Goal: Information Seeking & Learning: Stay updated

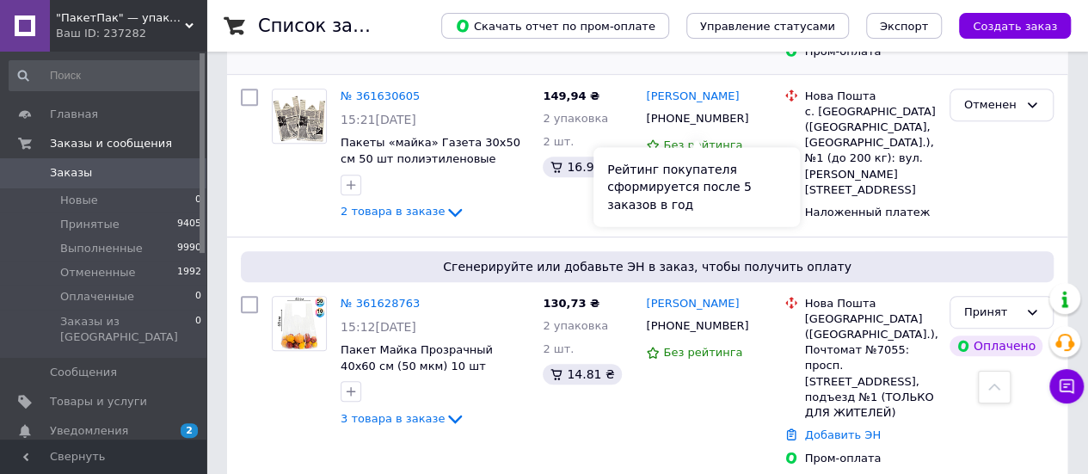
scroll to position [86, 0]
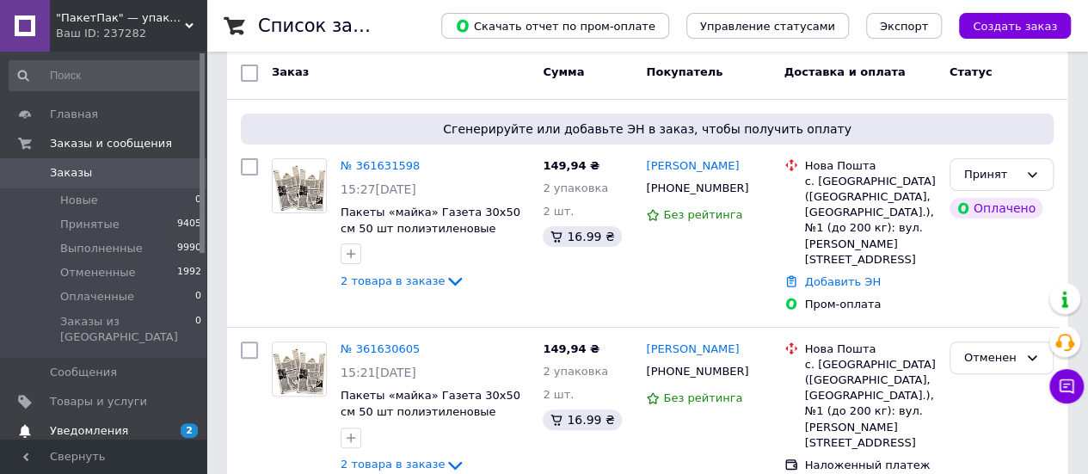
click at [132, 423] on span "Уведомления" at bounding box center [104, 430] width 109 height 15
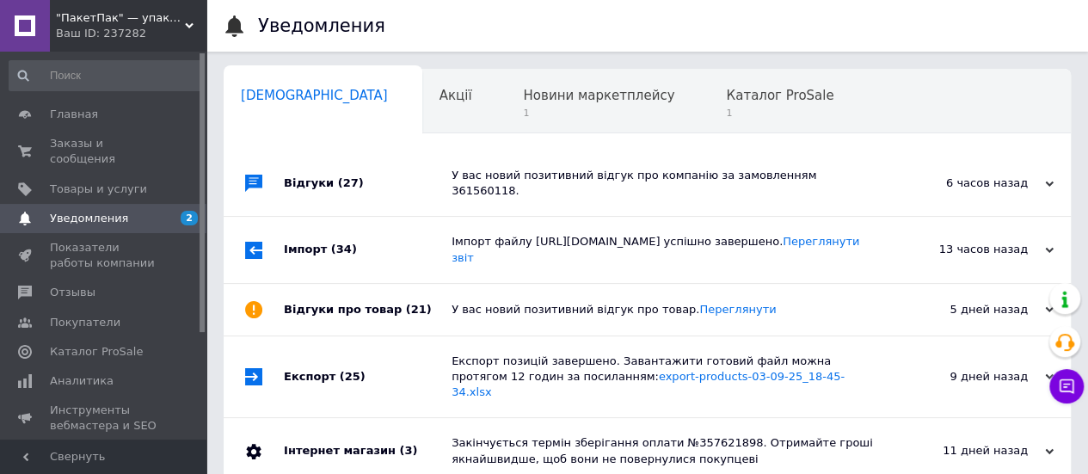
scroll to position [0, 5]
click at [704, 105] on div "Каталог ProSale 1" at bounding box center [783, 102] width 159 height 65
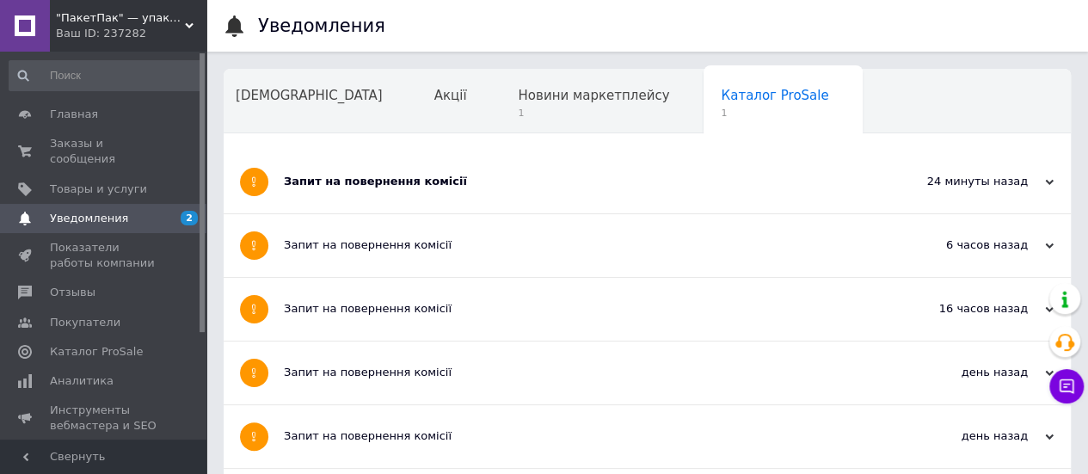
click at [422, 187] on div "Запит на повернення комісії" at bounding box center [583, 181] width 598 height 15
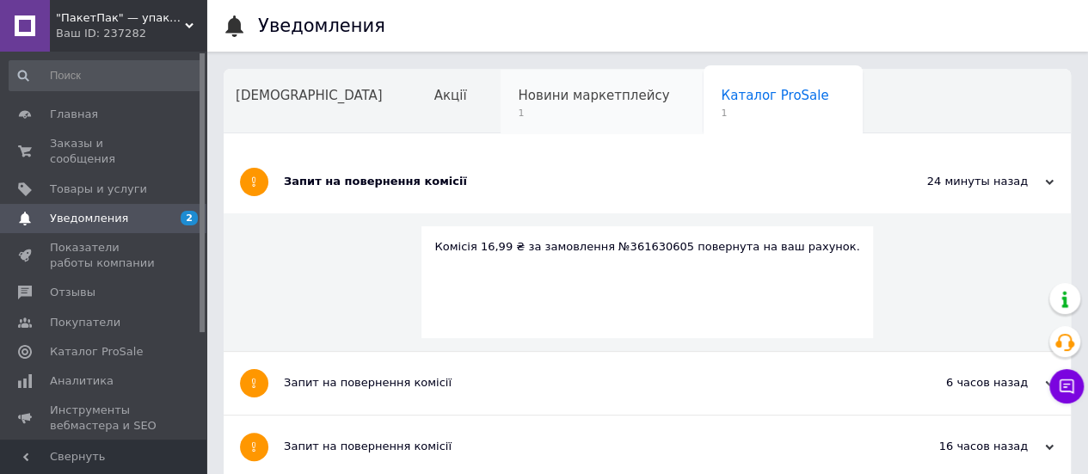
click at [539, 95] on span "Новини маркетплейсу" at bounding box center [593, 95] width 151 height 15
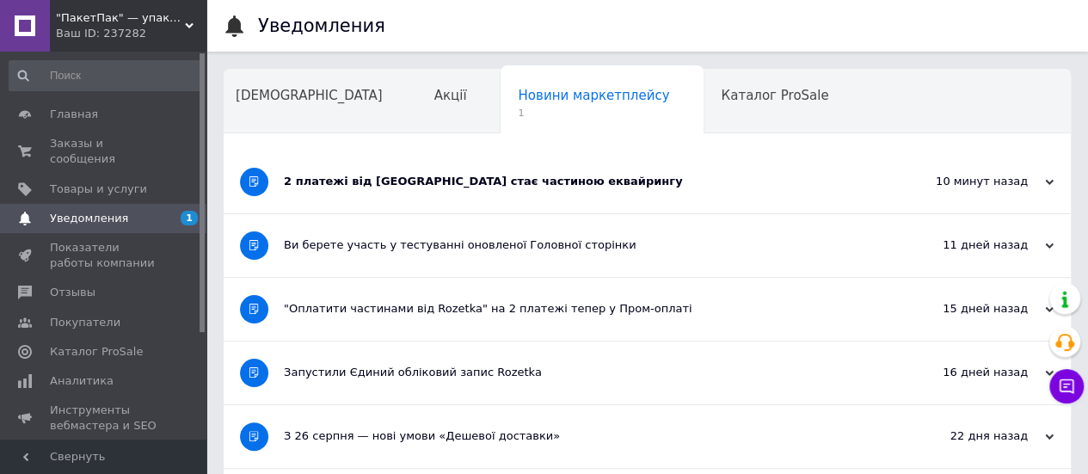
click at [429, 175] on div "2 платежі від [GEOGRAPHIC_DATA] стає частиною еквайрингу" at bounding box center [583, 181] width 598 height 15
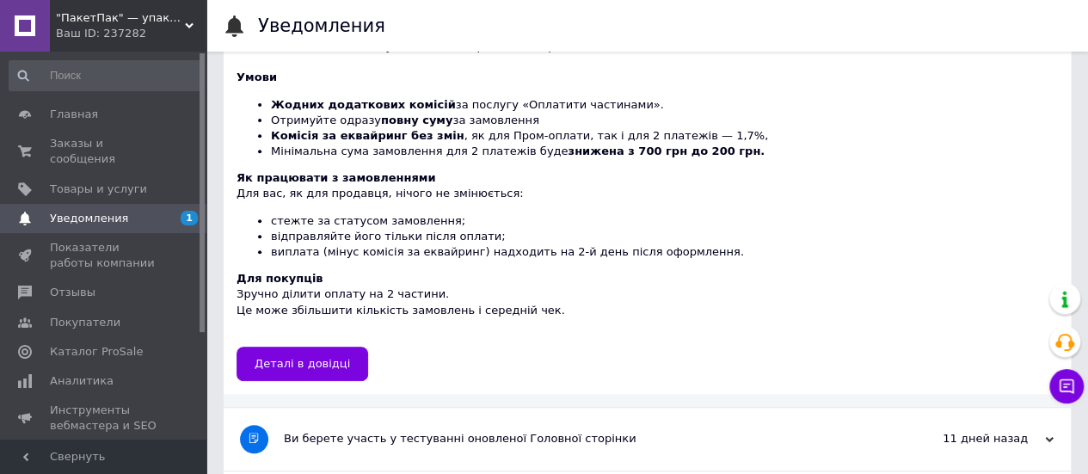
scroll to position [344, 0]
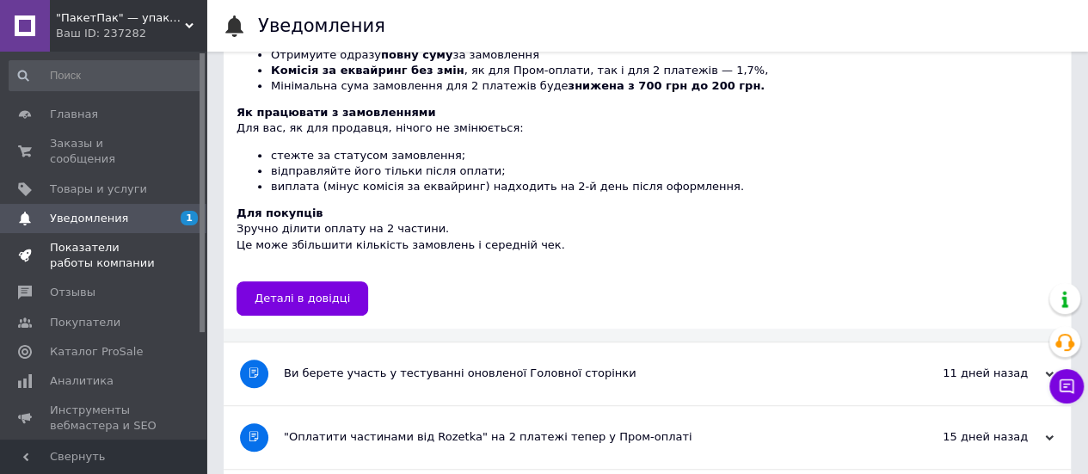
drag, startPoint x: 96, startPoint y: 235, endPoint x: 98, endPoint y: 225, distance: 9.6
click at [96, 240] on span "Показатели работы компании" at bounding box center [104, 255] width 109 height 31
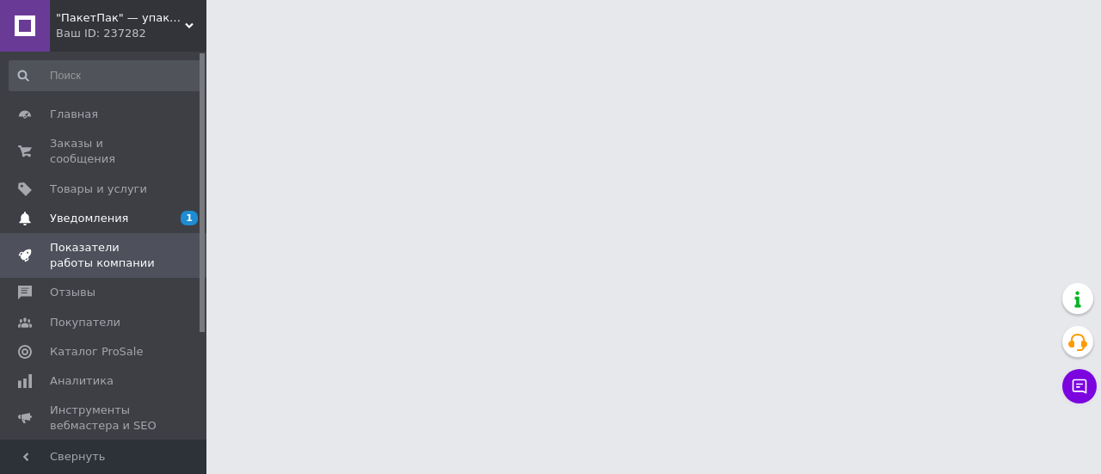
click at [108, 211] on span "Уведомления" at bounding box center [89, 218] width 78 height 15
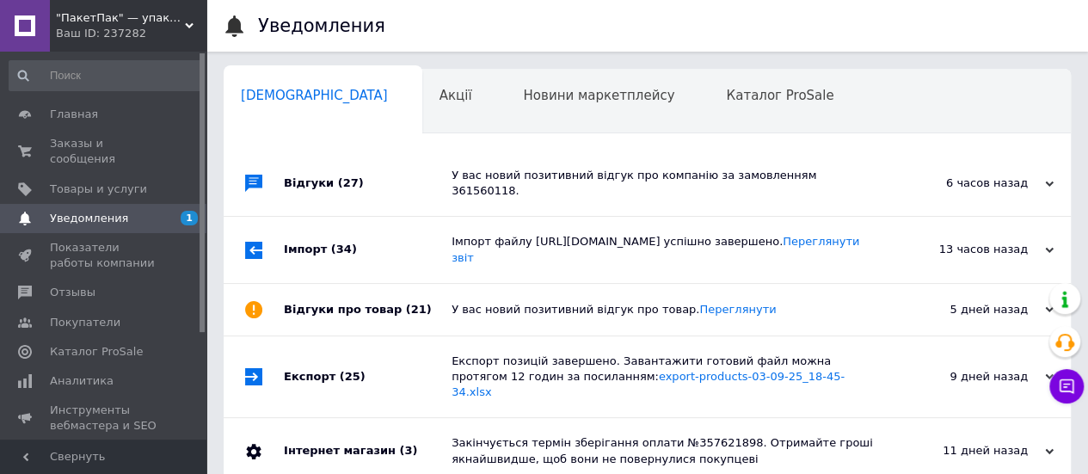
scroll to position [0, 5]
click at [518, 166] on div "У вас новий позитивний відгук про компанію за замовленням 361560118." at bounding box center [667, 183] width 430 height 65
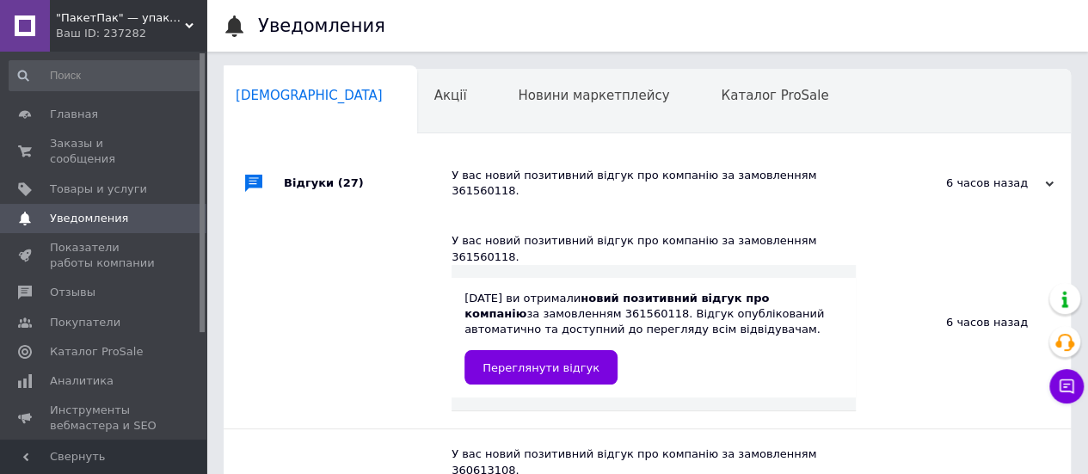
click at [160, 15] on span ""ПакетПак" — упаковка, которая работает на ваш бренд!" at bounding box center [120, 17] width 129 height 15
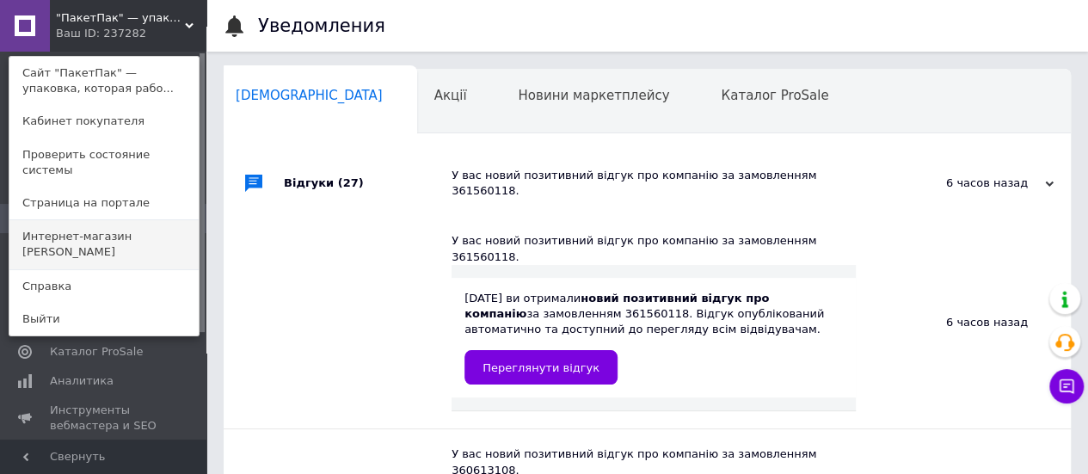
click at [139, 223] on link "Интернет-магазин [PERSON_NAME]" at bounding box center [103, 244] width 189 height 48
